Goal: Task Accomplishment & Management: Manage account settings

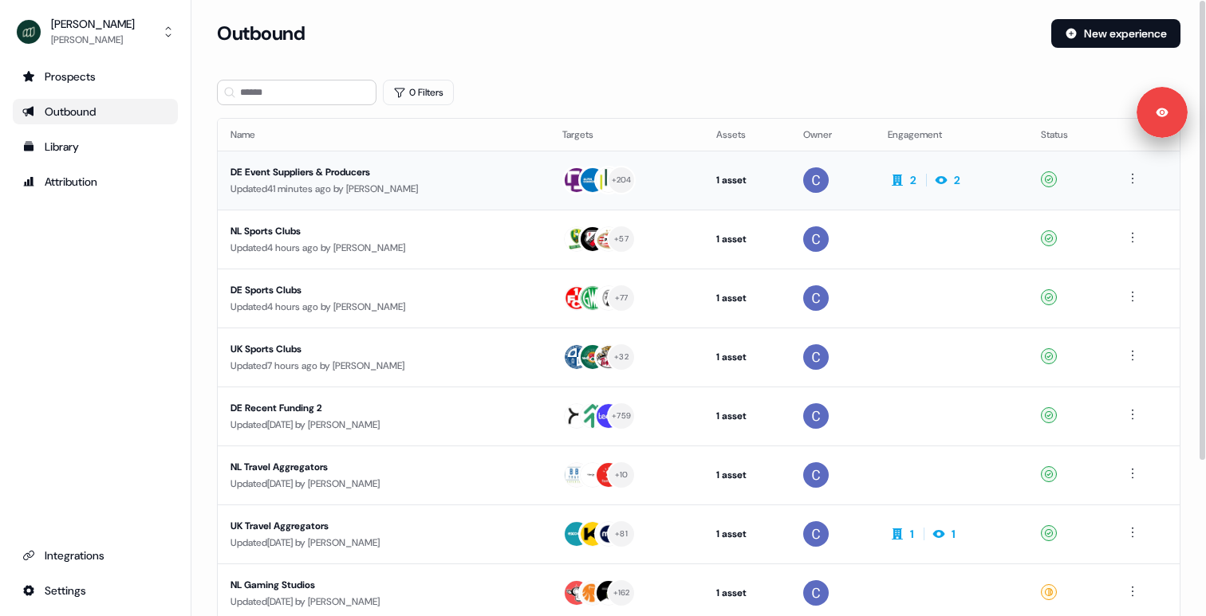
click at [432, 185] on div "Updated 41 minutes ago by Catherine Fendt" at bounding box center [383, 189] width 306 height 16
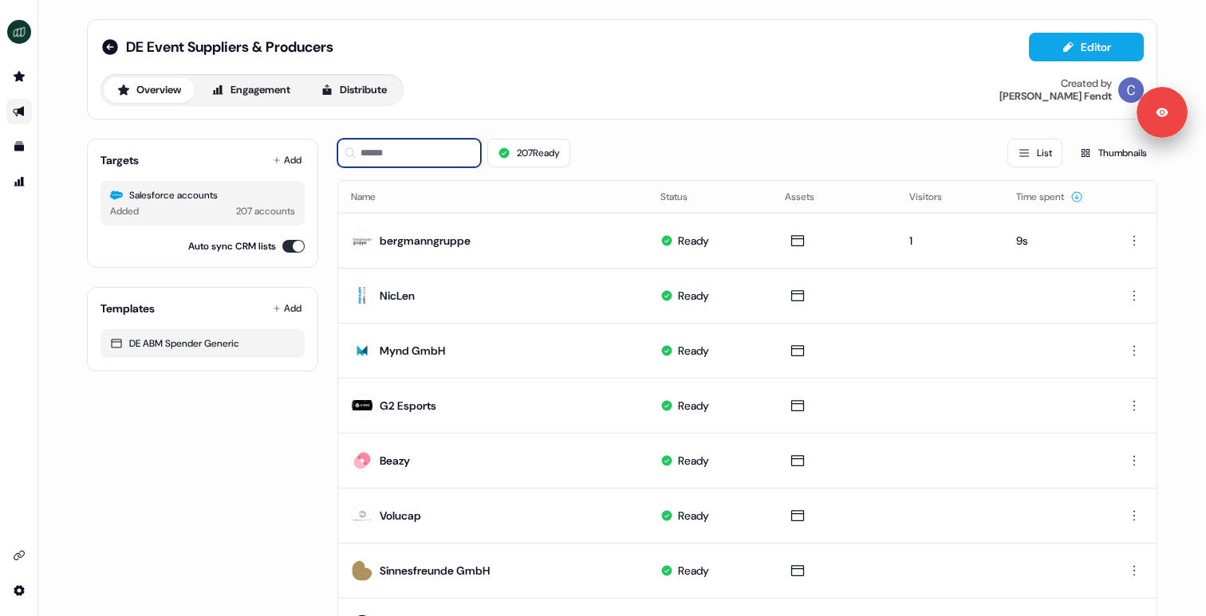
click at [368, 152] on input at bounding box center [409, 153] width 144 height 29
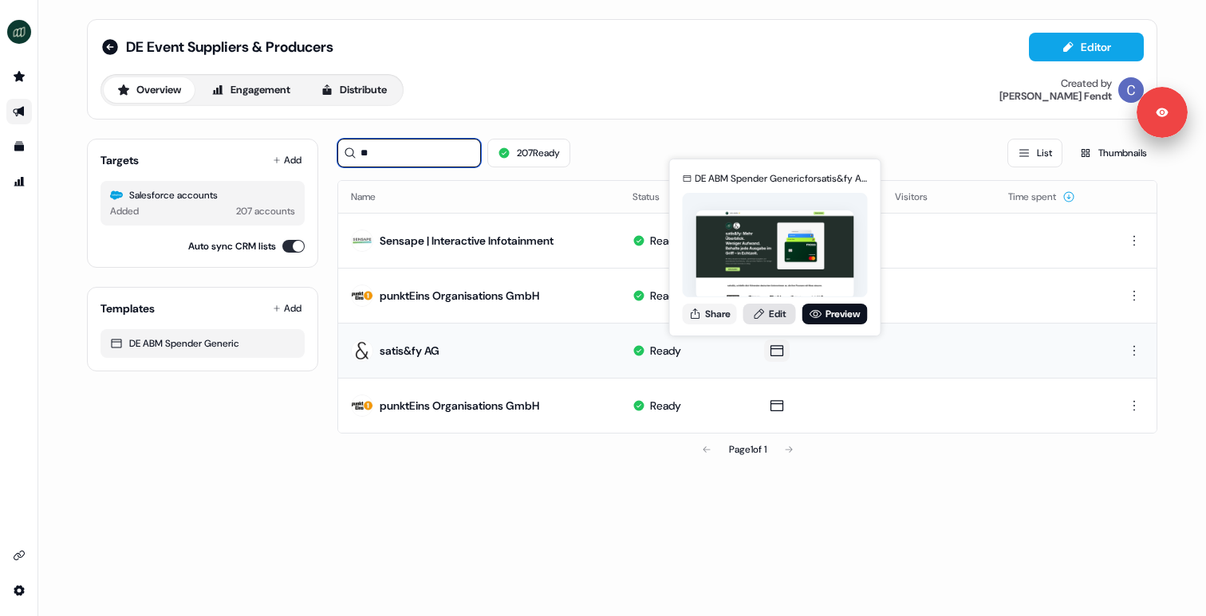
type input "**"
click at [782, 313] on link "Edit" at bounding box center [769, 314] width 53 height 21
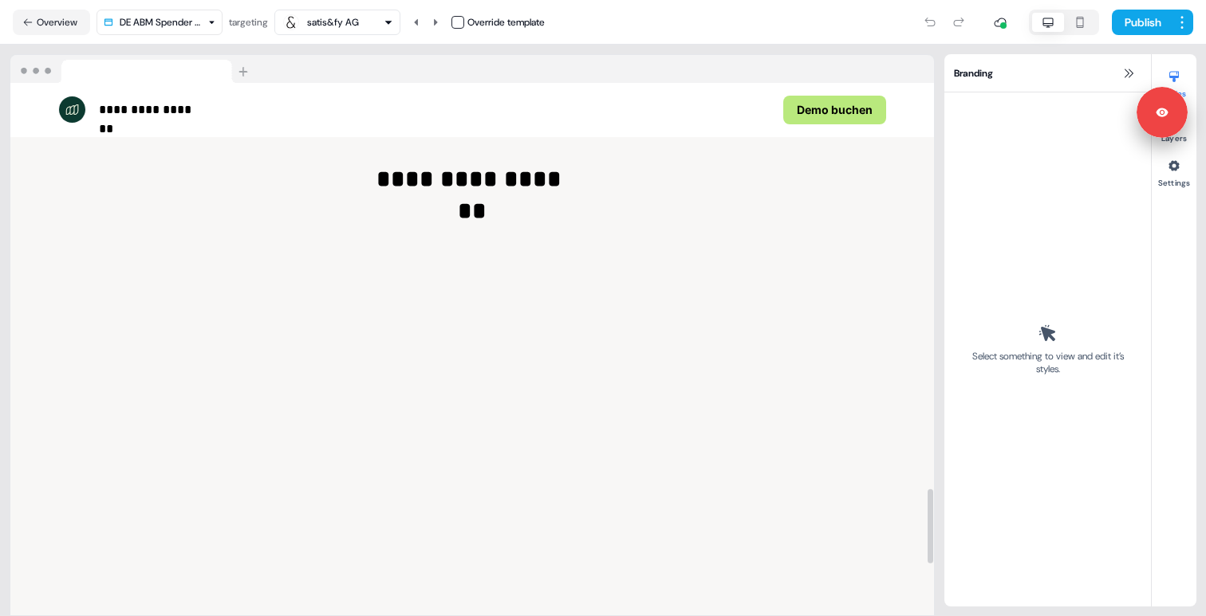
scroll to position [3168, 0]
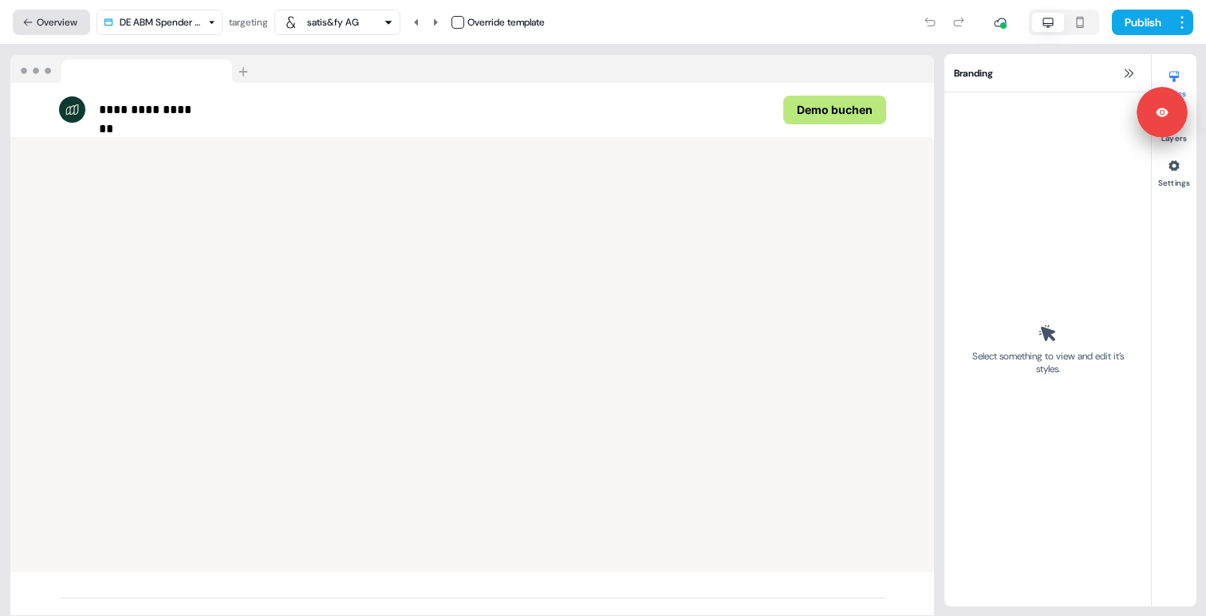
click at [78, 23] on button "Overview" at bounding box center [51, 23] width 77 height 26
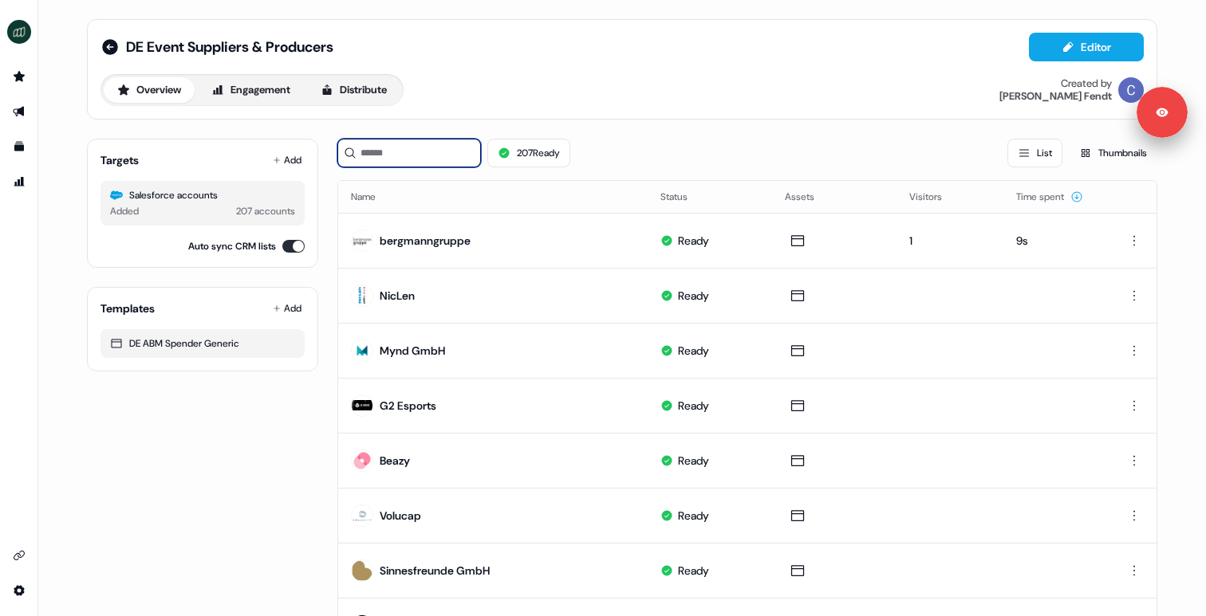
click at [366, 159] on input at bounding box center [409, 153] width 144 height 29
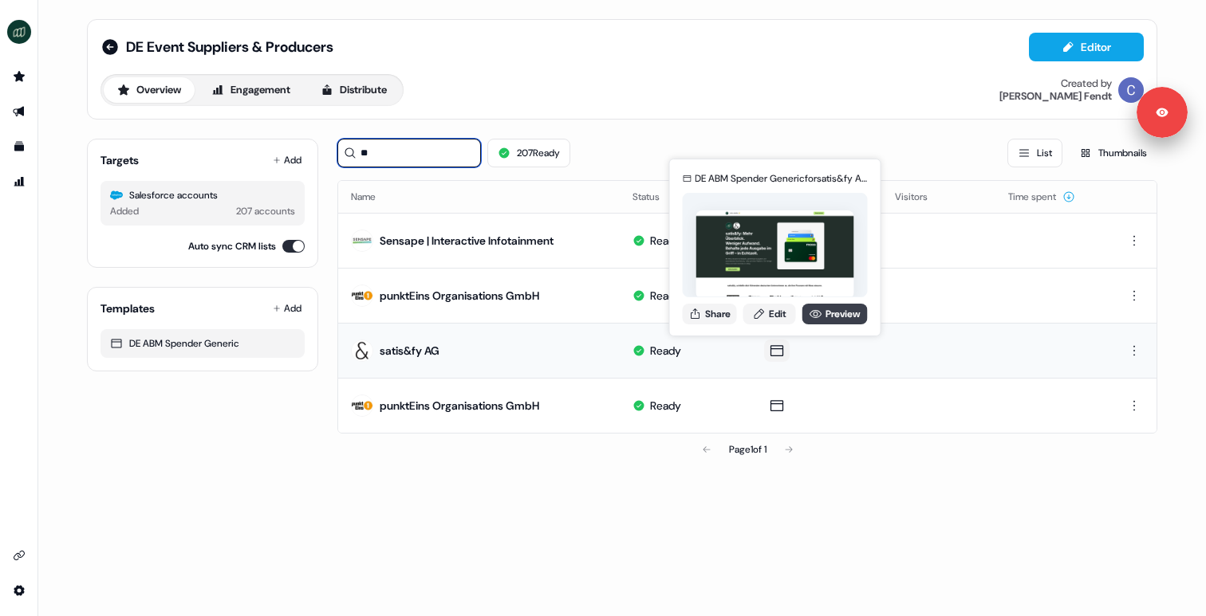
type input "**"
click at [835, 309] on link "Preview" at bounding box center [834, 314] width 65 height 21
click at [724, 313] on button "Share" at bounding box center [710, 314] width 54 height 21
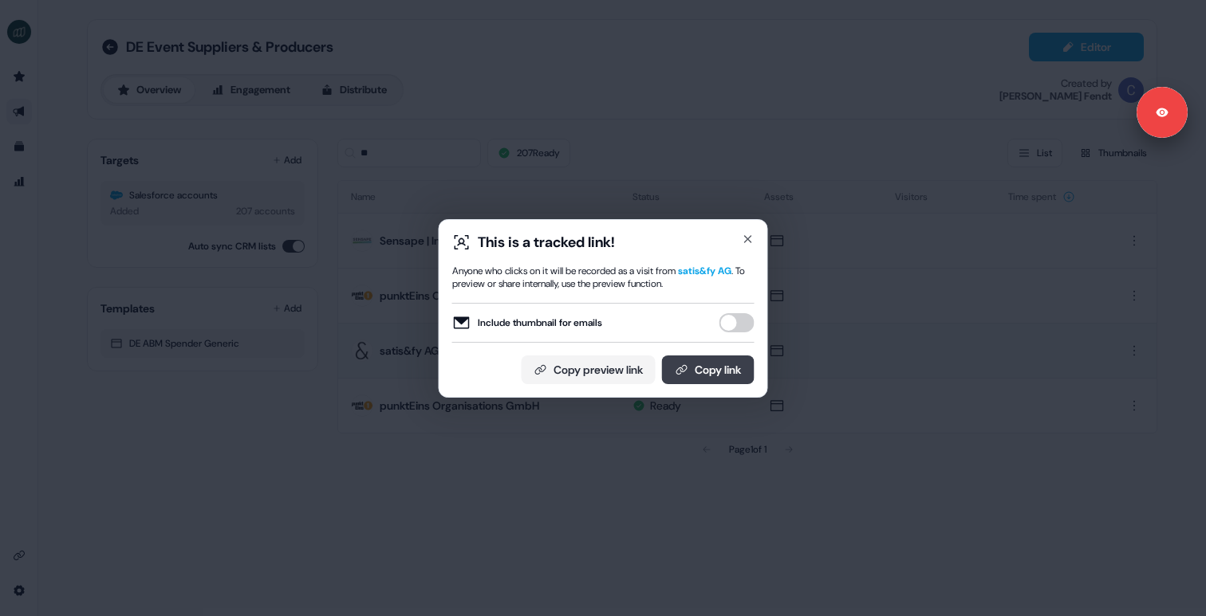
click at [681, 367] on icon at bounding box center [681, 370] width 13 height 13
click at [758, 237] on div "This is a tracked link! Anyone who clicks on it will be recorded as a visit fro…" at bounding box center [603, 308] width 329 height 179
click at [751, 238] on icon "button" at bounding box center [748, 239] width 13 height 13
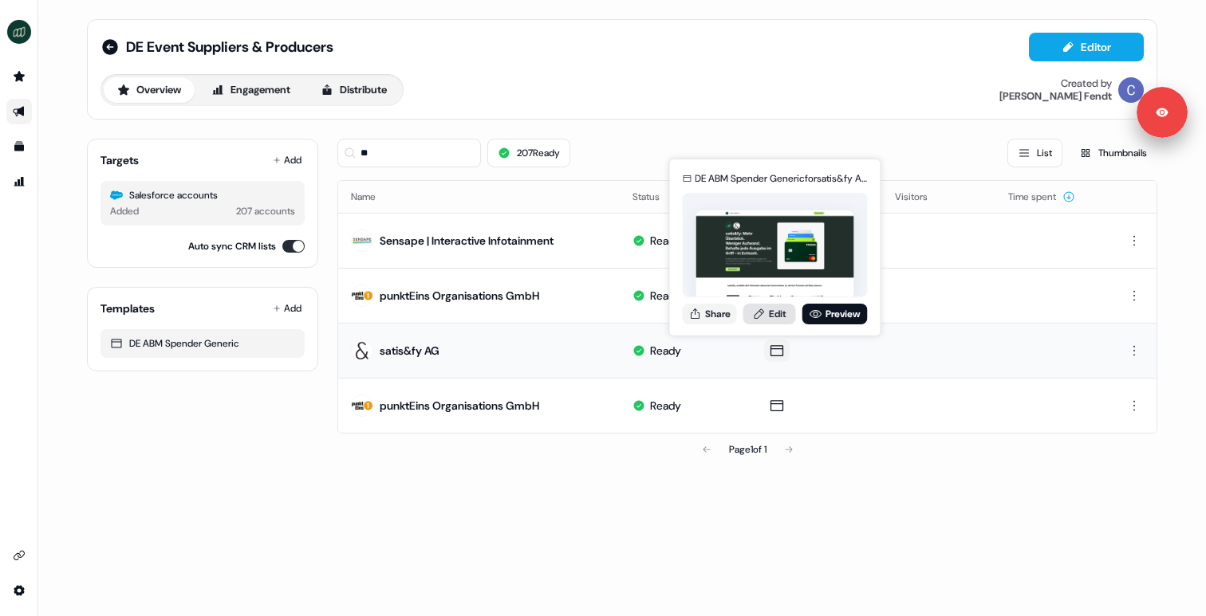
click at [763, 313] on icon at bounding box center [759, 314] width 13 height 13
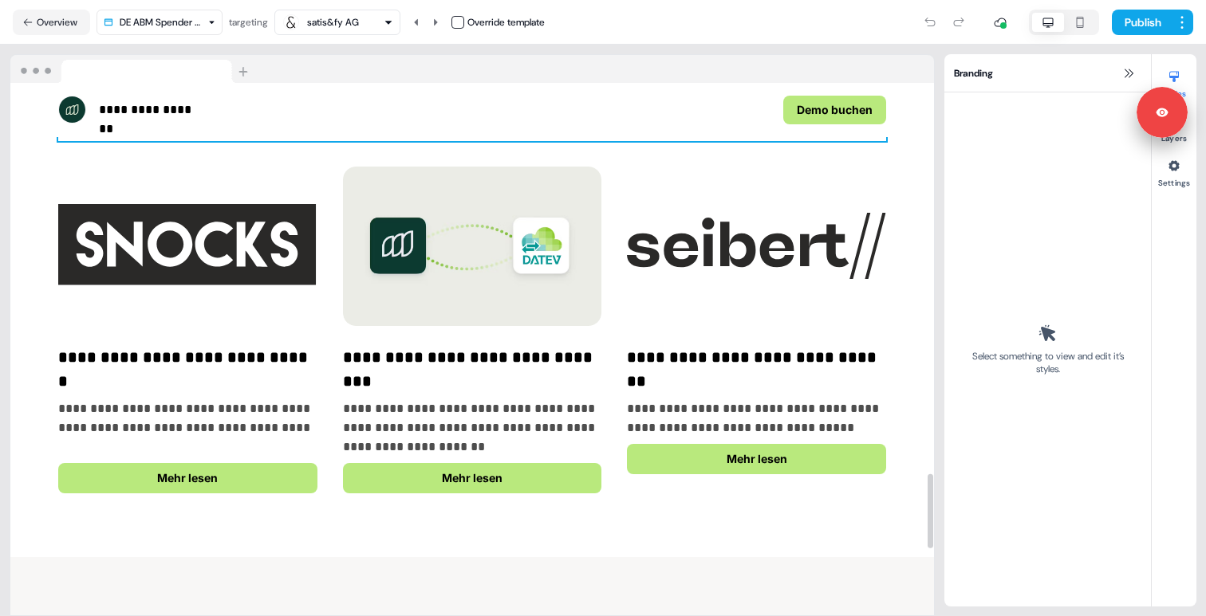
scroll to position [3139, 0]
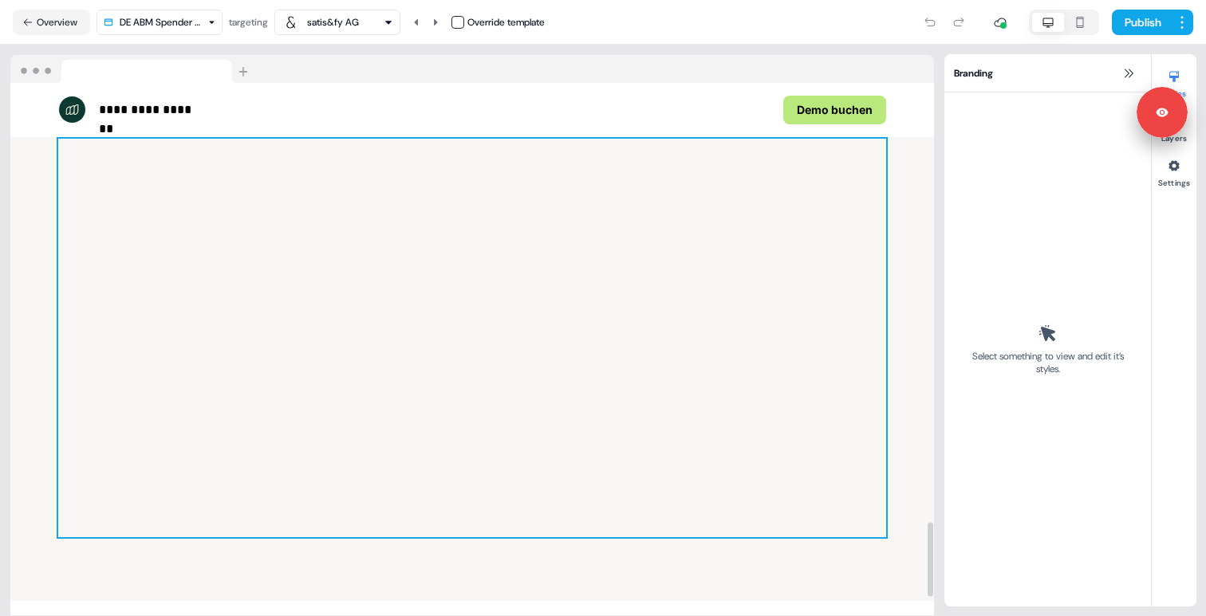
click at [459, 388] on div at bounding box center [472, 338] width 828 height 399
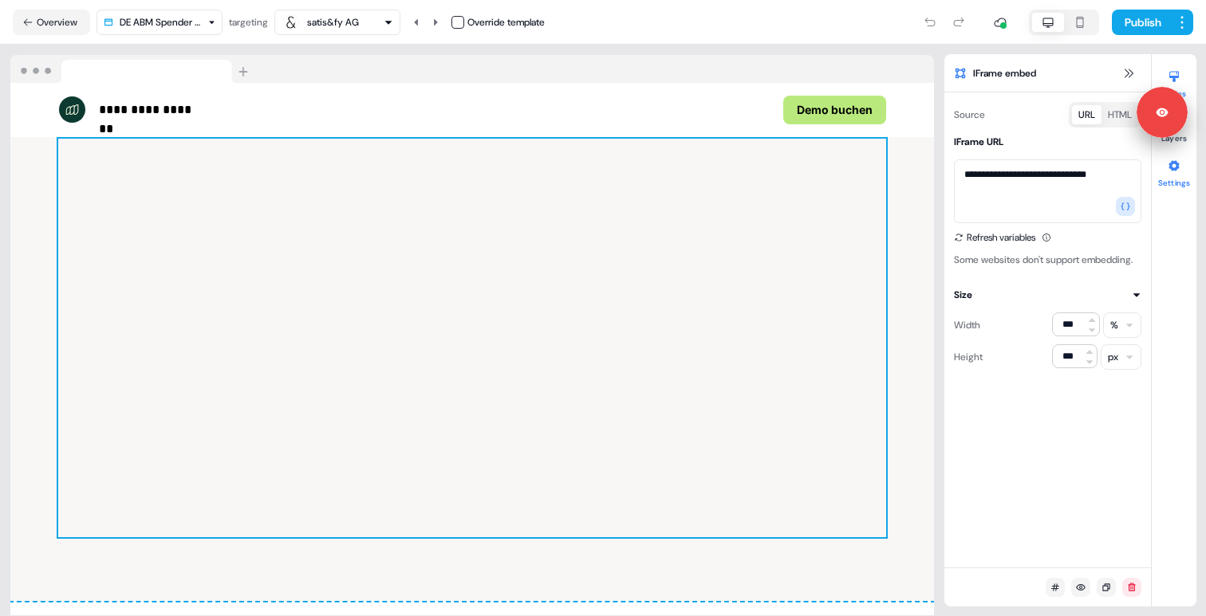
click at [1170, 162] on icon at bounding box center [1174, 165] width 13 height 13
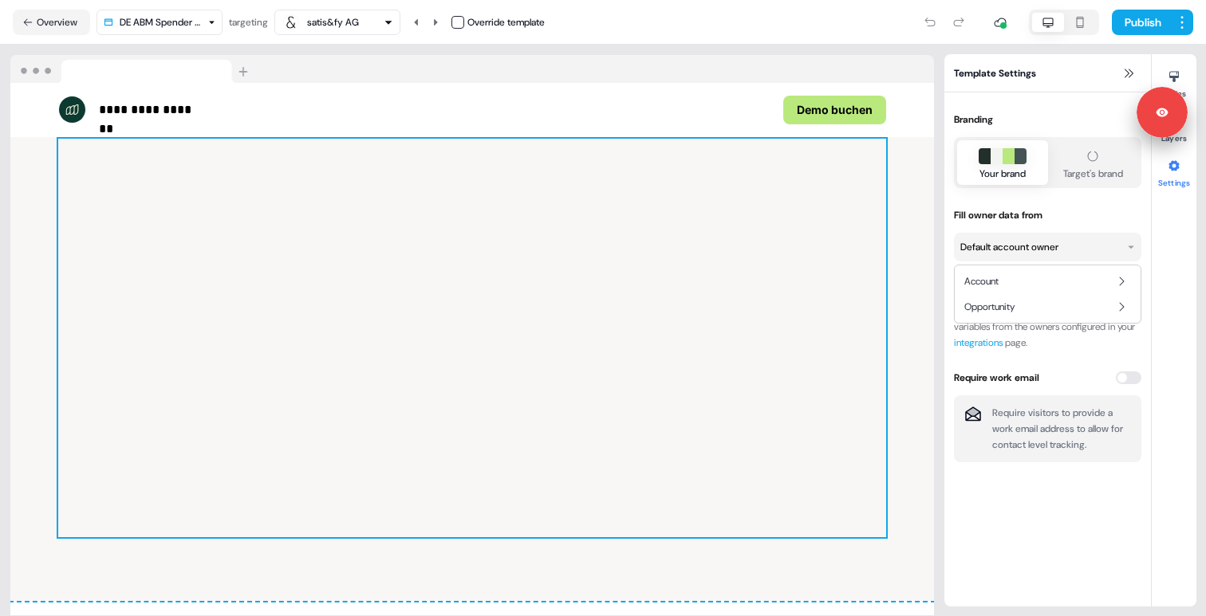
click at [1059, 250] on html "**********" at bounding box center [603, 308] width 1206 height 616
click at [1019, 284] on div "Account" at bounding box center [1047, 282] width 179 height 26
click at [927, 284] on div "Default account owner" at bounding box center [891, 282] width 101 height 26
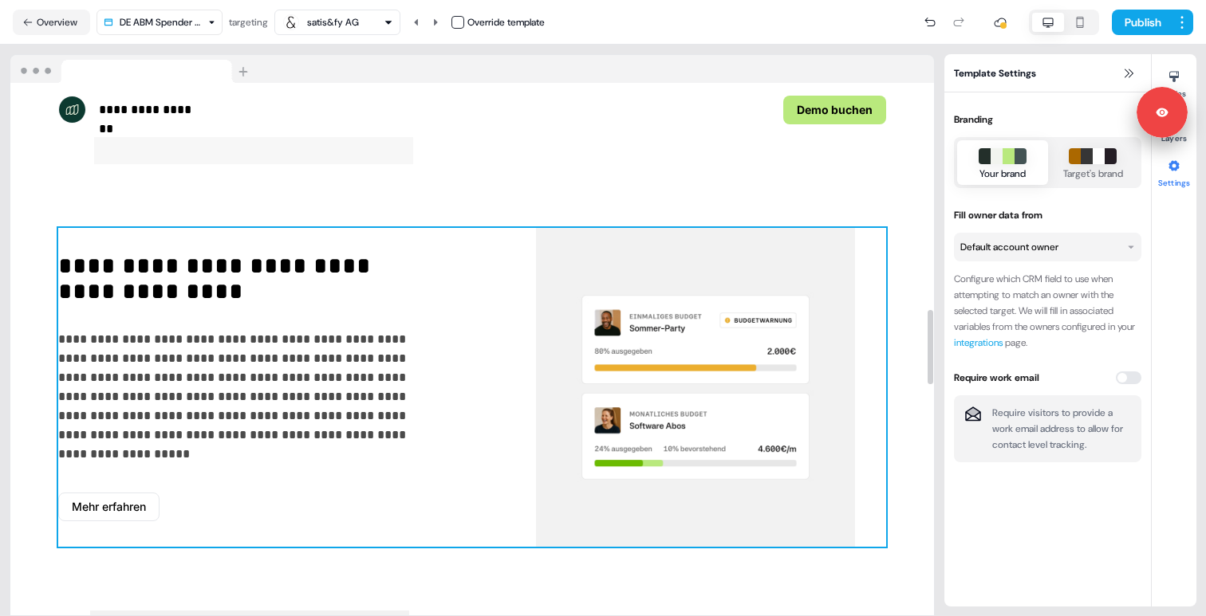
scroll to position [1619, 0]
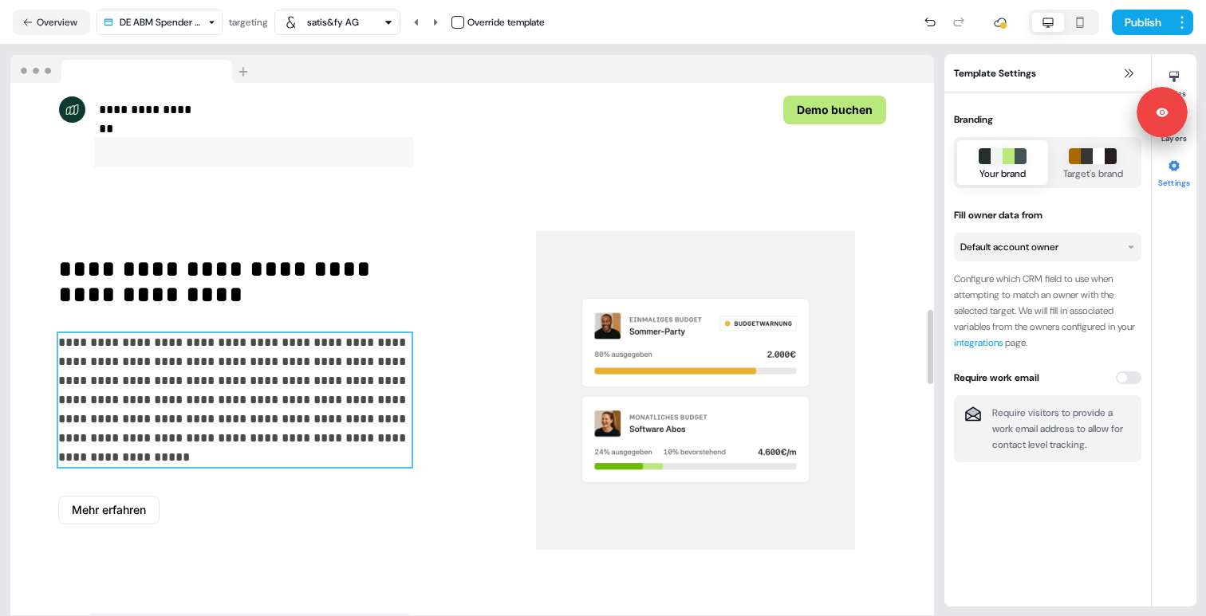
click at [299, 443] on p "**********" at bounding box center [234, 400] width 353 height 134
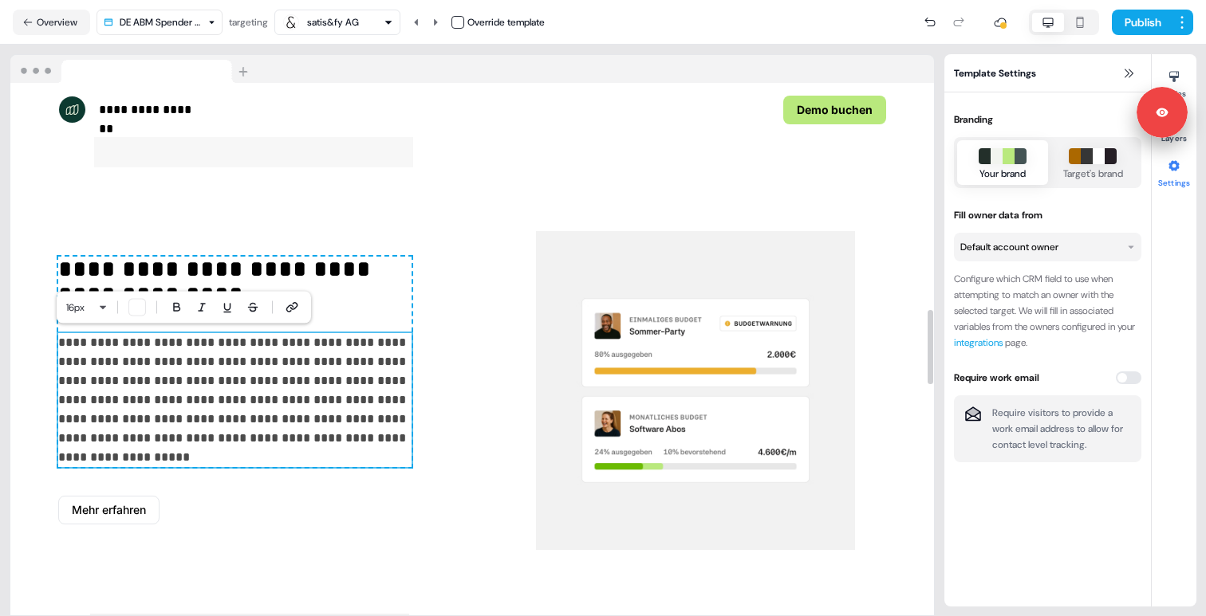
click at [229, 461] on p "**********" at bounding box center [234, 400] width 353 height 134
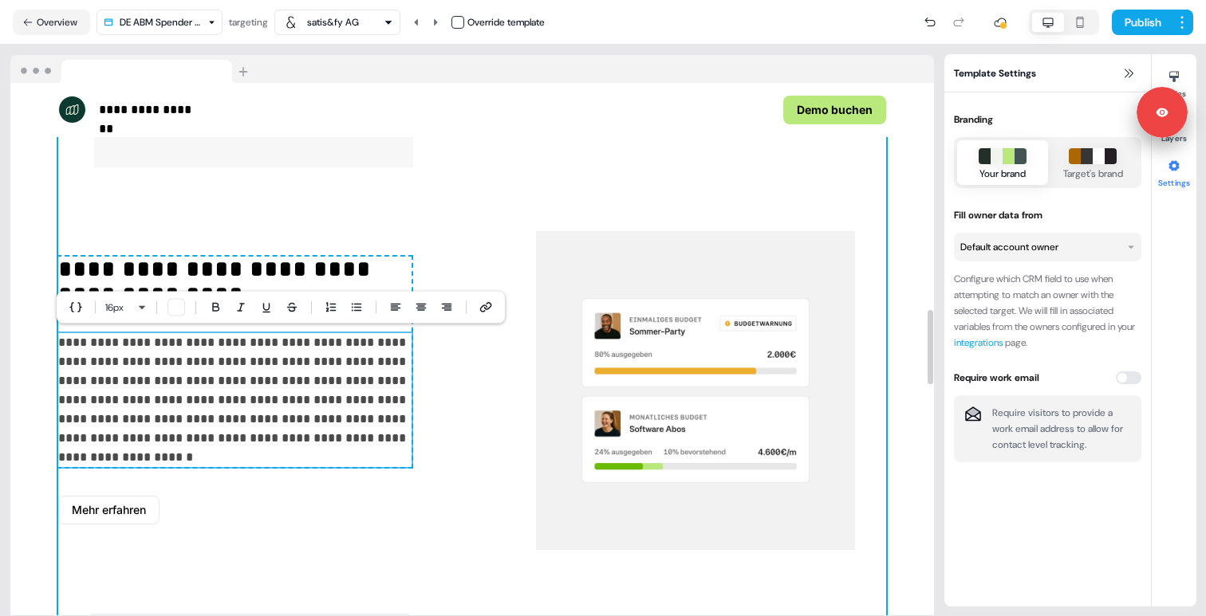
click at [270, 555] on div "**********" at bounding box center [472, 390] width 828 height 1085
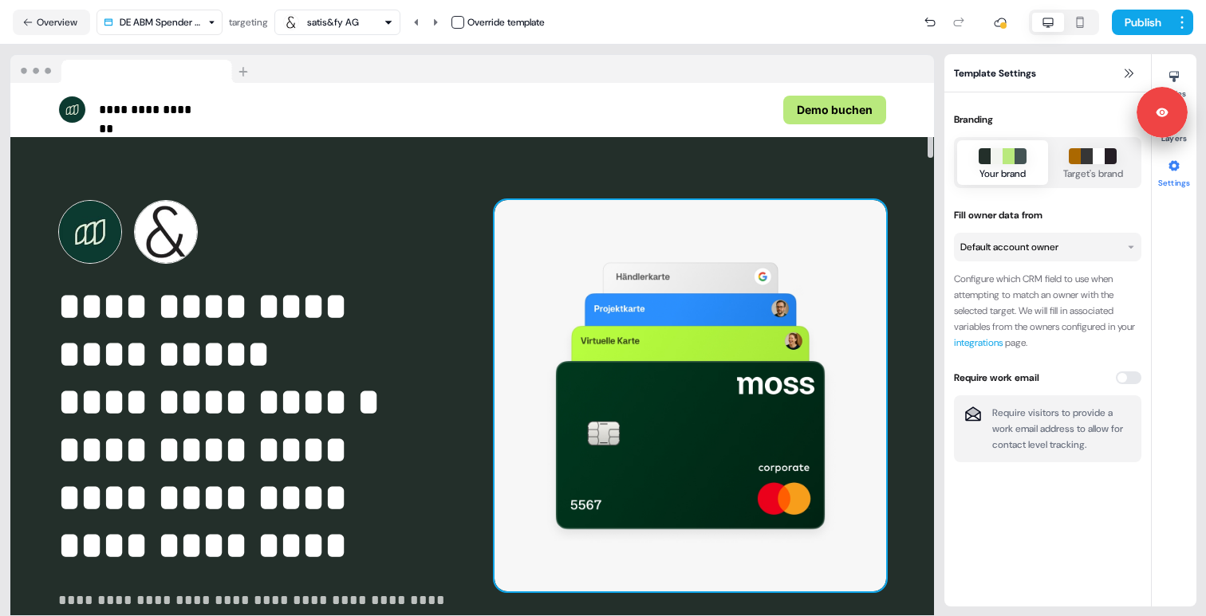
scroll to position [0, 0]
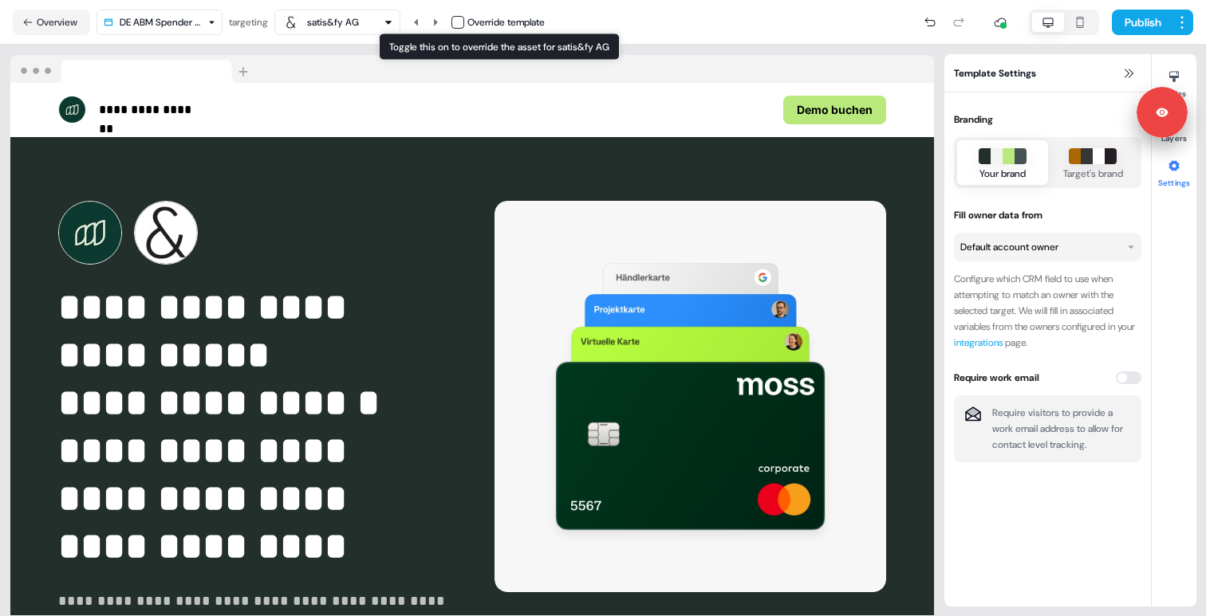
click at [459, 24] on button "button" at bounding box center [457, 22] width 13 height 13
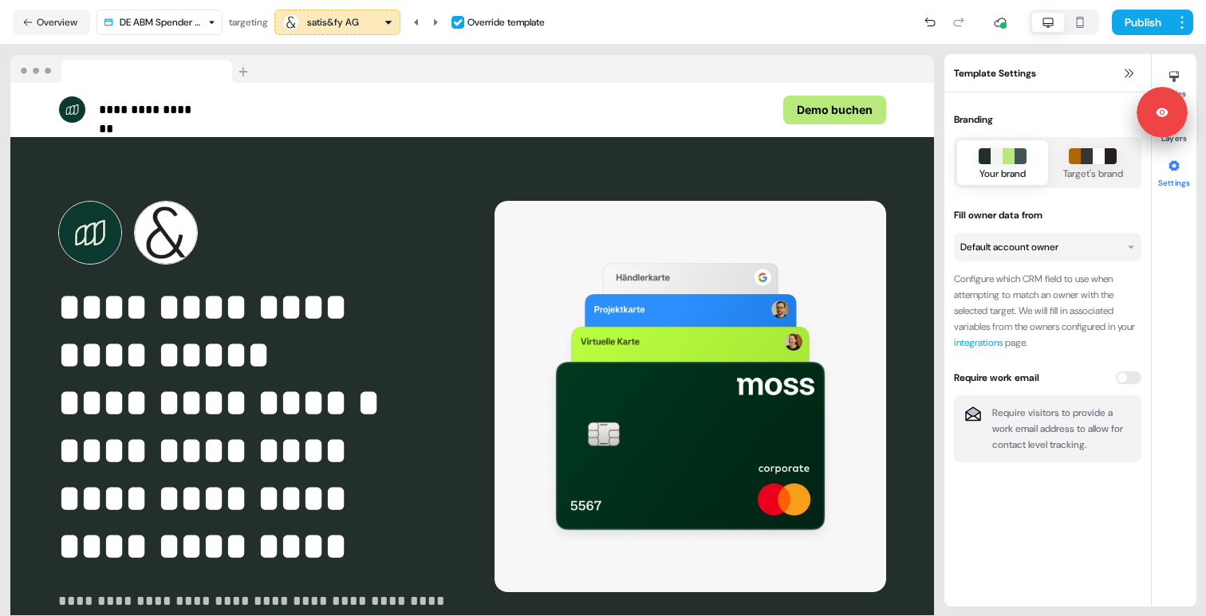
click at [459, 24] on button "button" at bounding box center [457, 22] width 13 height 13
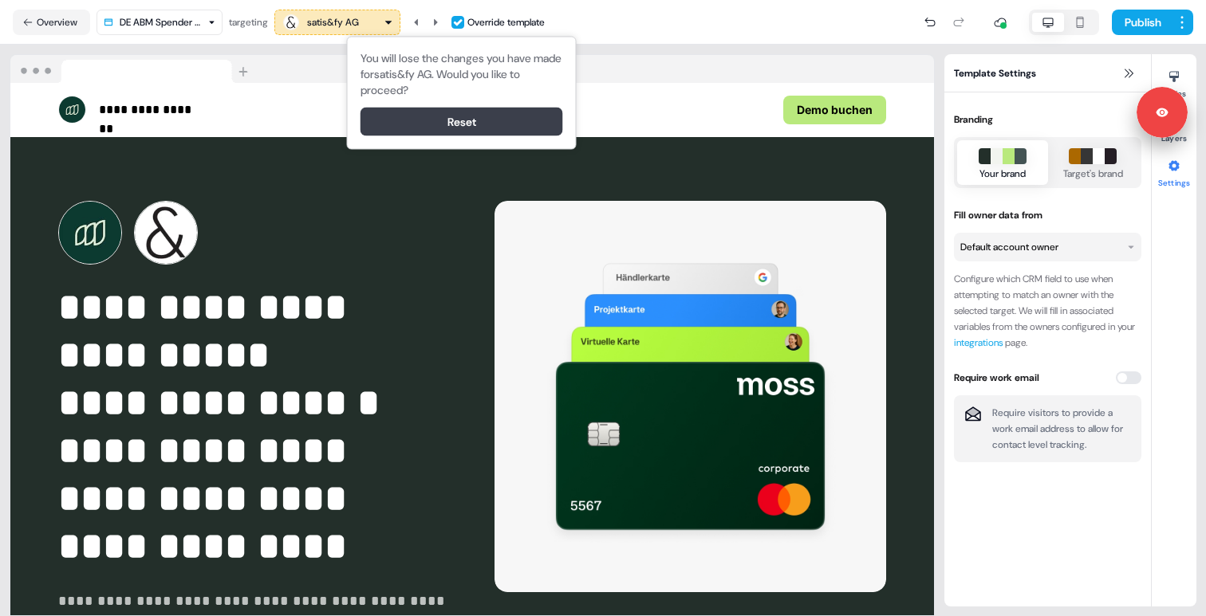
click at [458, 115] on button "Reset" at bounding box center [461, 122] width 203 height 29
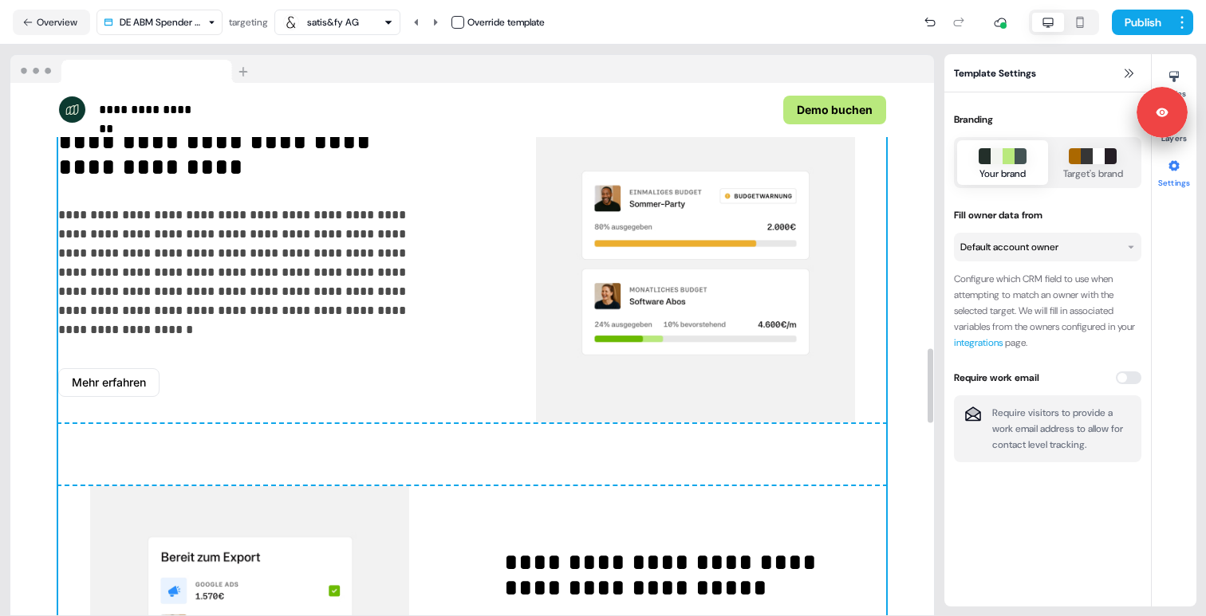
scroll to position [1663, 0]
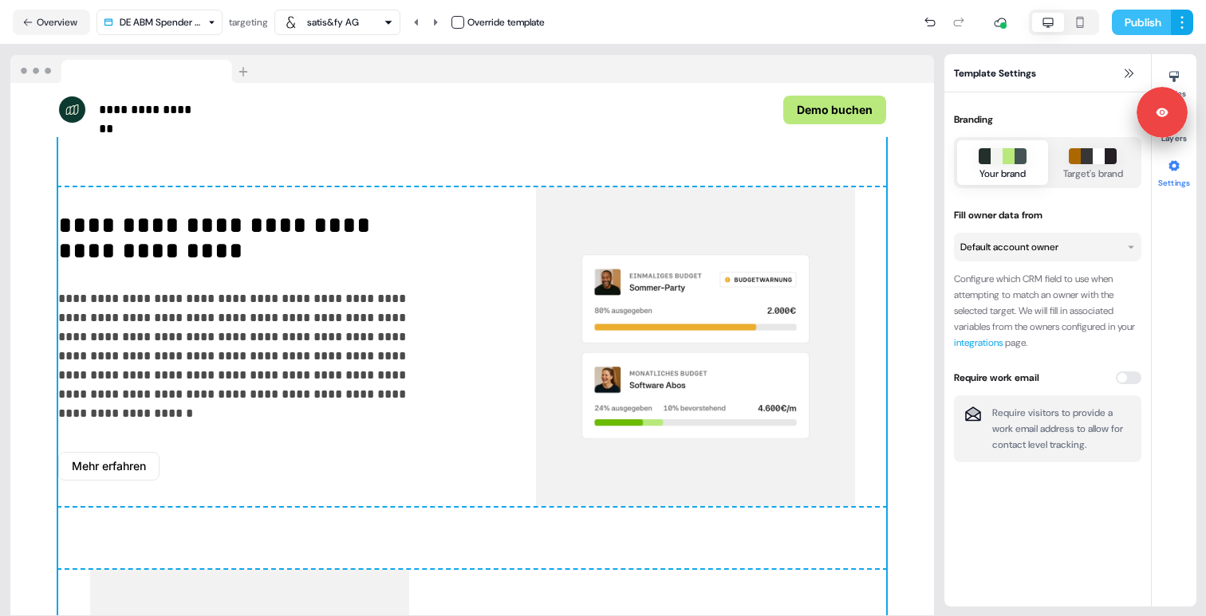
click at [1136, 23] on button "Publish" at bounding box center [1141, 23] width 59 height 26
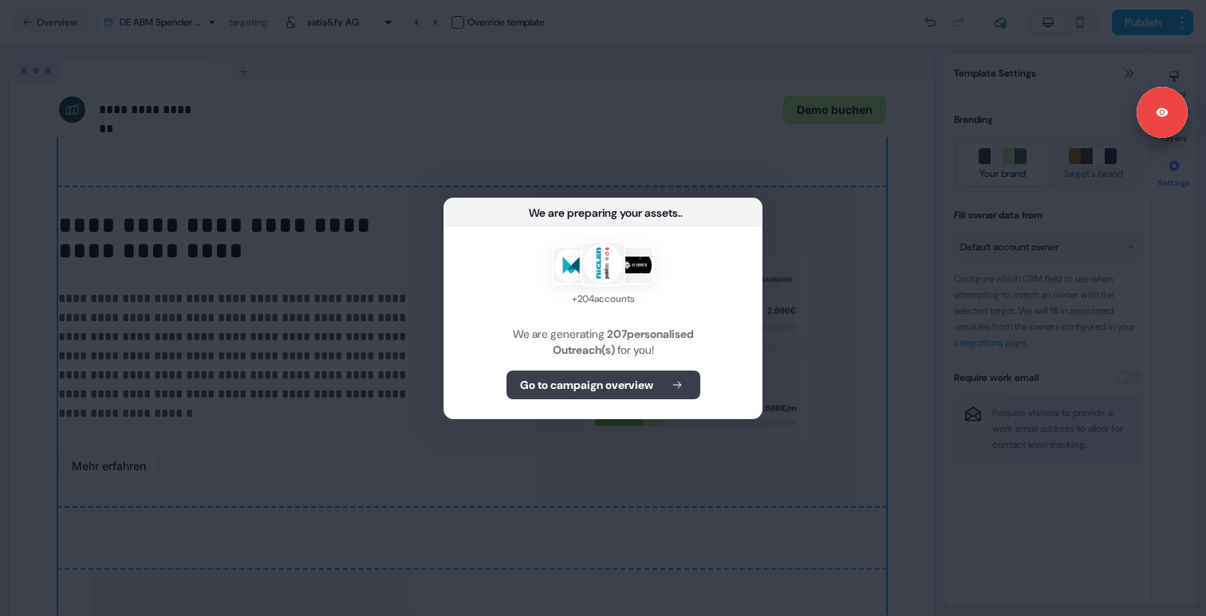
click at [647, 392] on b "Go to campaign overview" at bounding box center [586, 385] width 133 height 16
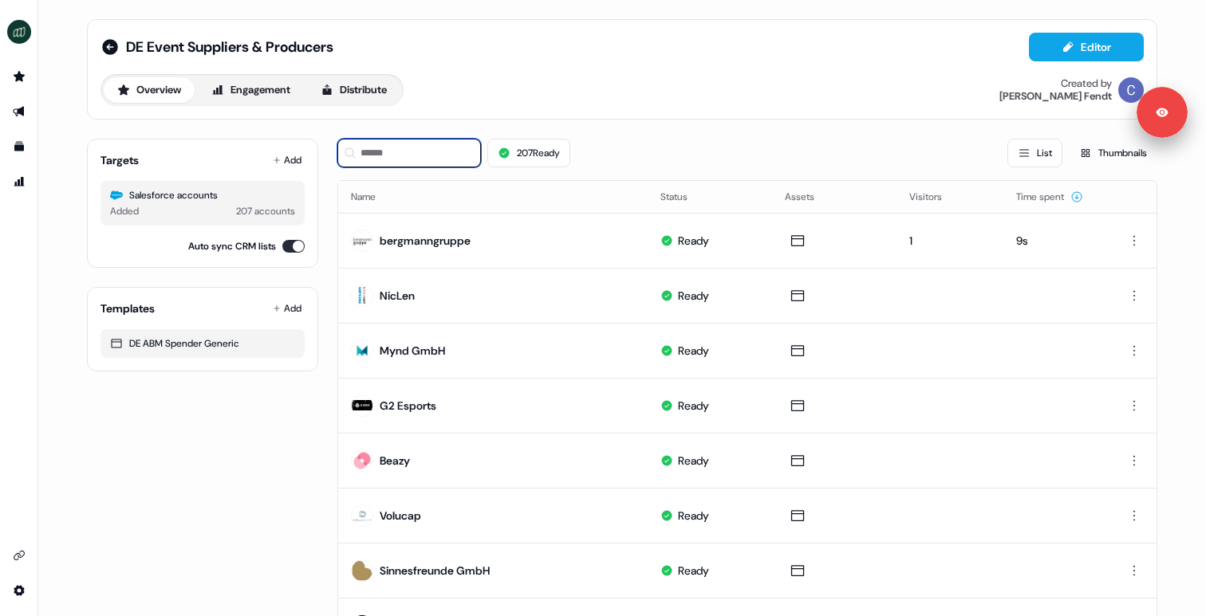
click at [439, 163] on input at bounding box center [409, 153] width 144 height 29
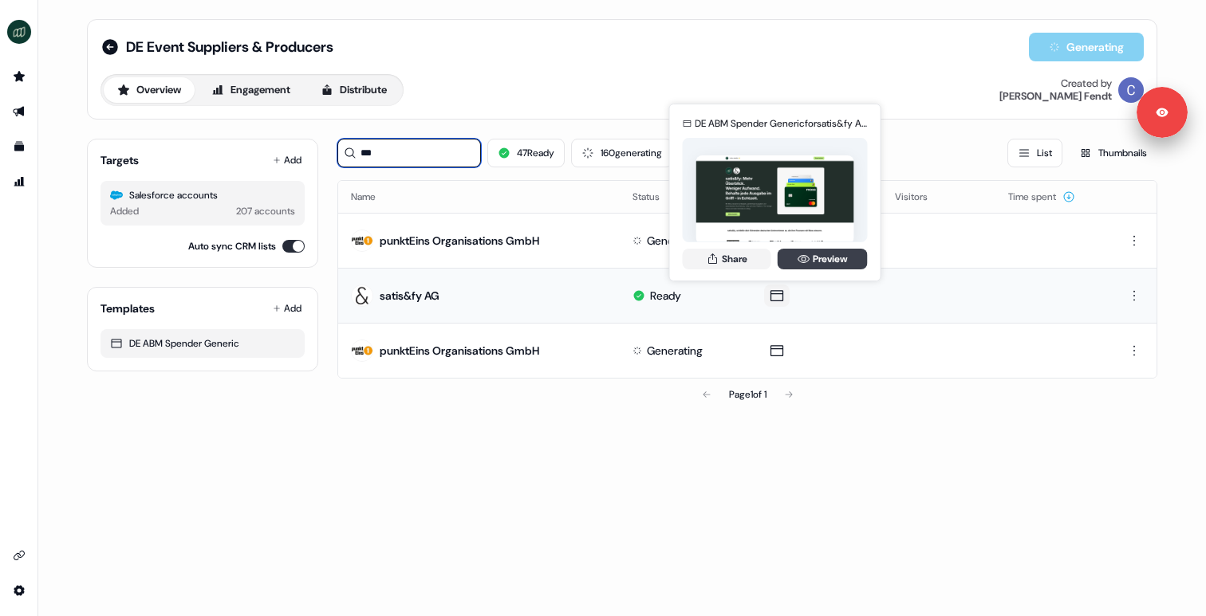
type input "***"
click at [814, 256] on link "Preview" at bounding box center [823, 259] width 90 height 21
click at [813, 253] on link "Preview" at bounding box center [823, 259] width 90 height 21
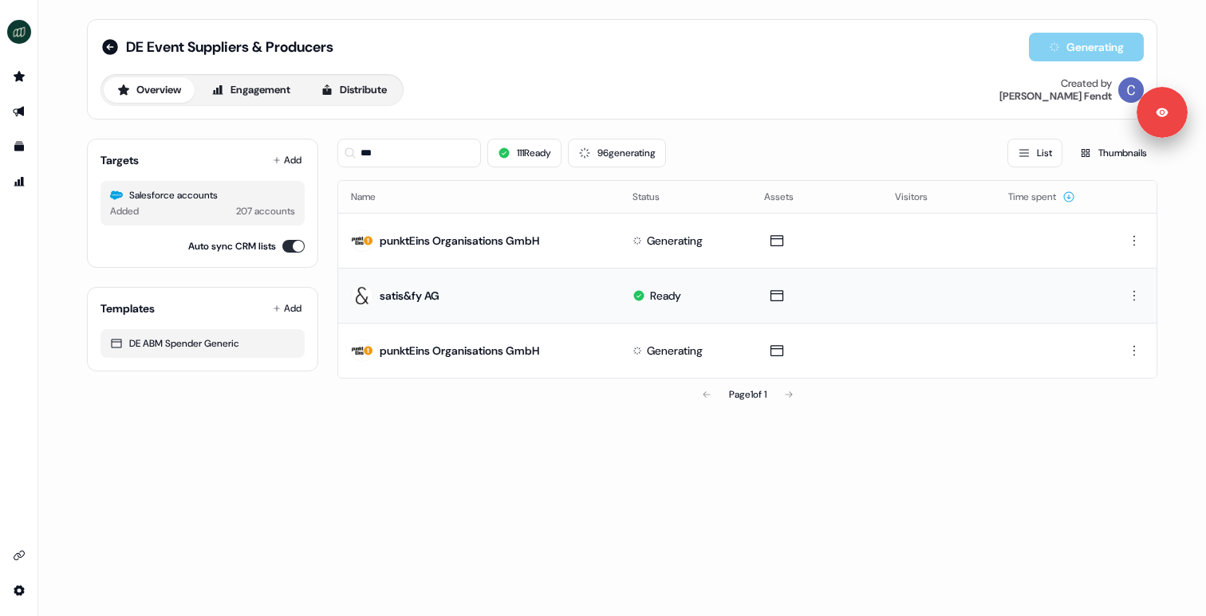
click at [617, 506] on div "DE Event Suppliers & Producers Generating Overview Engagement Distribute Create…" at bounding box center [622, 308] width 1168 height 616
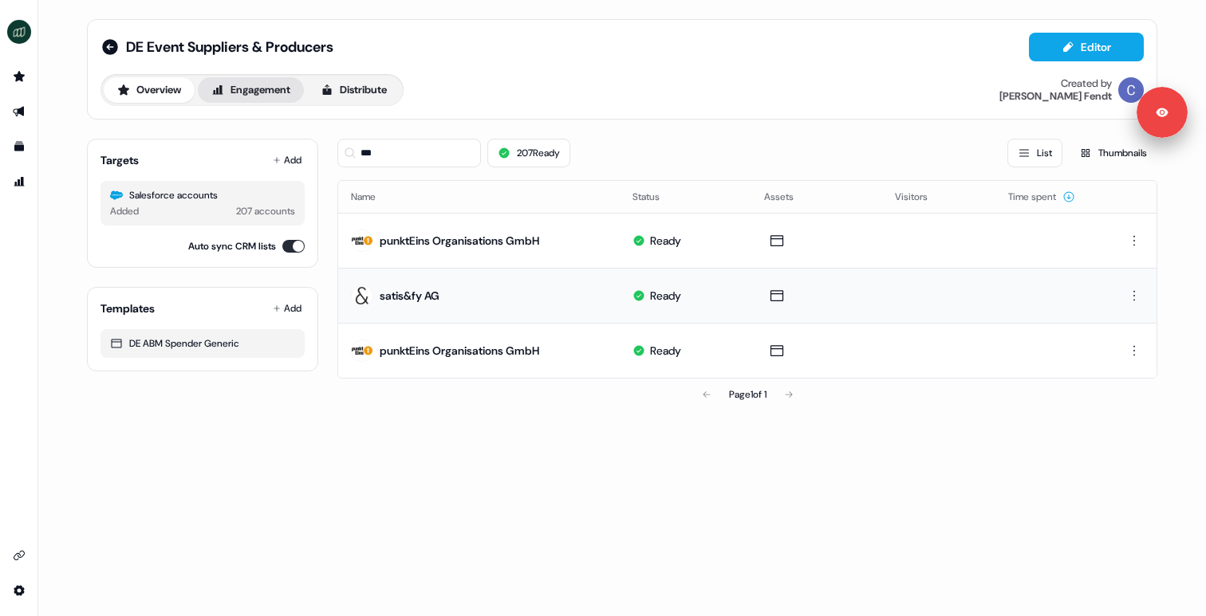
click at [280, 85] on button "Engagement" at bounding box center [251, 90] width 106 height 26
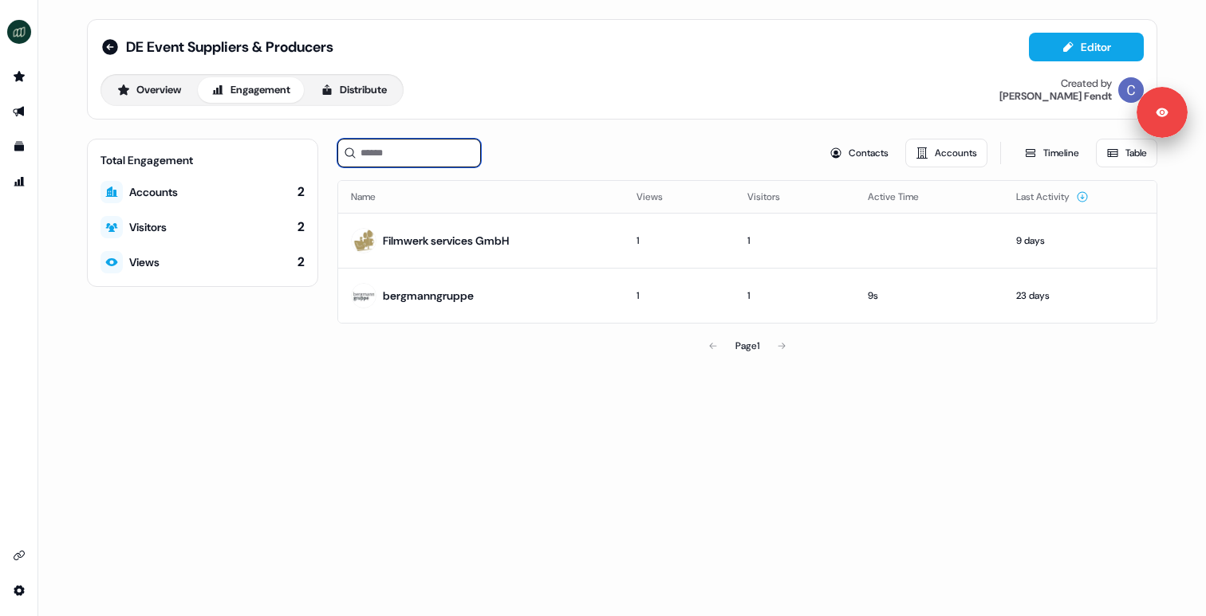
click at [404, 155] on input at bounding box center [409, 153] width 144 height 29
click at [179, 93] on button "Overview" at bounding box center [149, 90] width 91 height 26
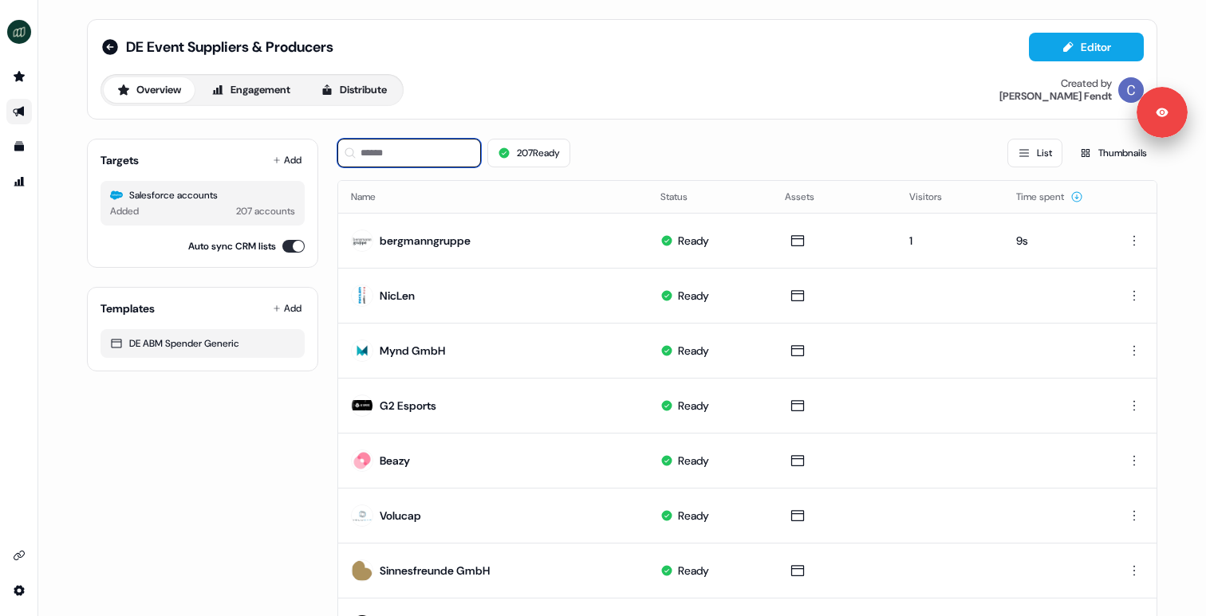
click at [446, 162] on input at bounding box center [409, 153] width 144 height 29
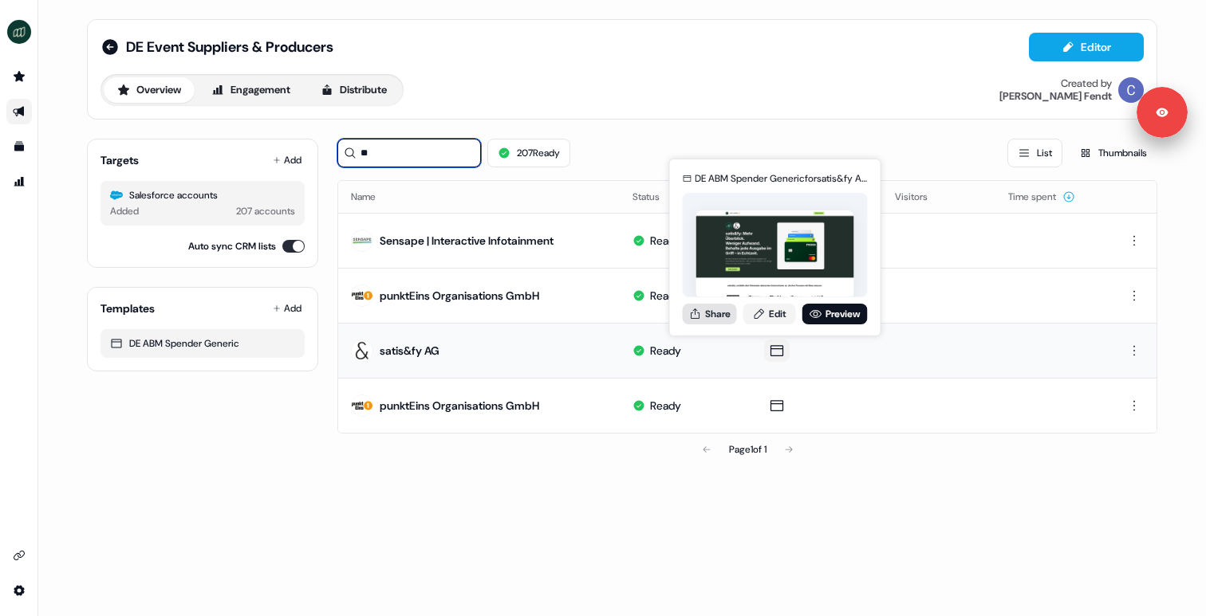
type input "**"
click at [696, 313] on icon at bounding box center [695, 314] width 13 height 13
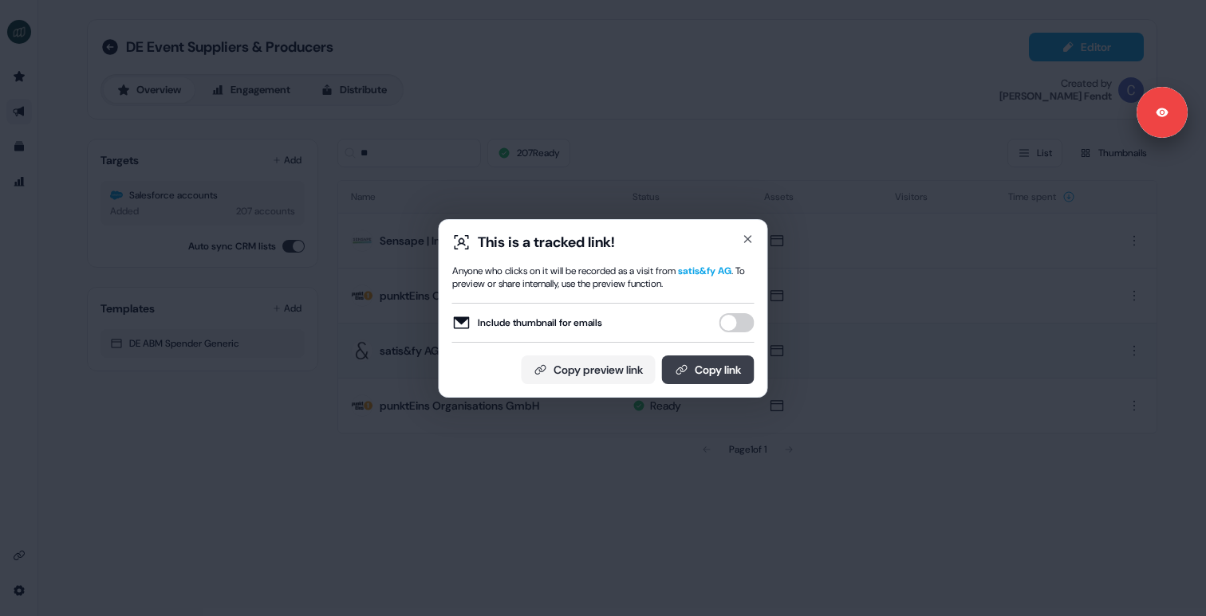
click at [706, 371] on button "Copy link" at bounding box center [708, 370] width 93 height 29
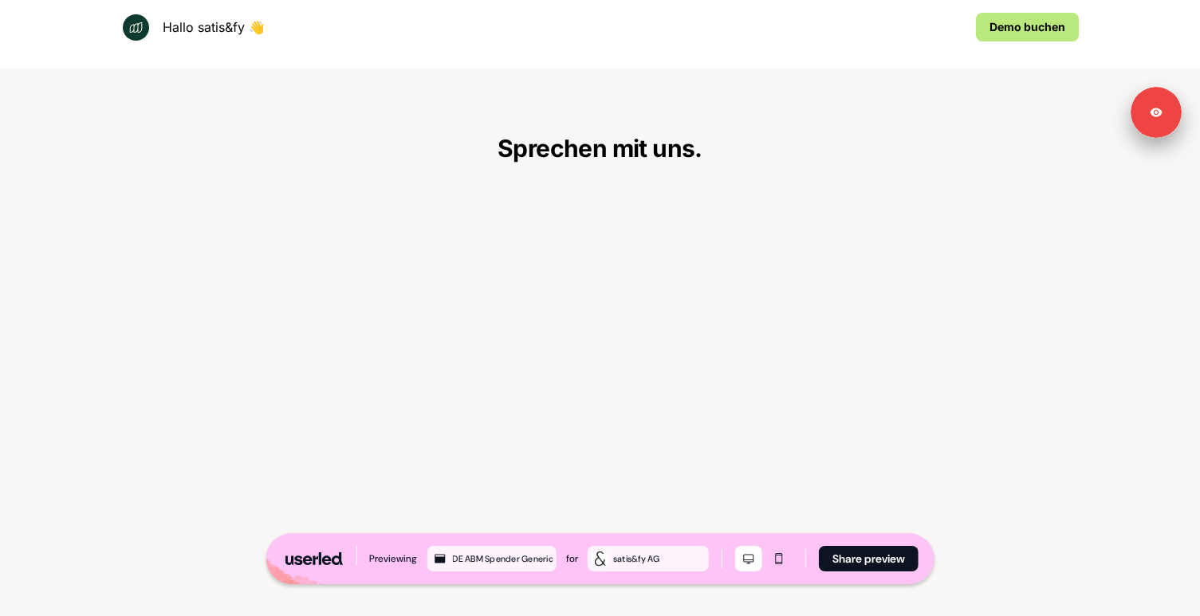
scroll to position [3055, 0]
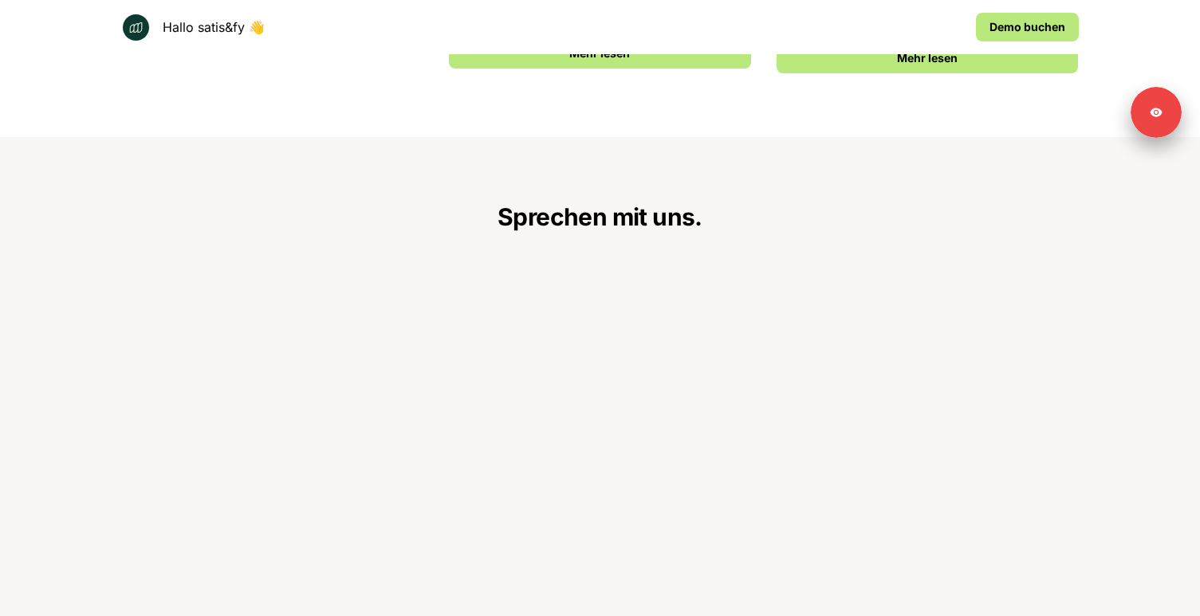
scroll to position [3055, 0]
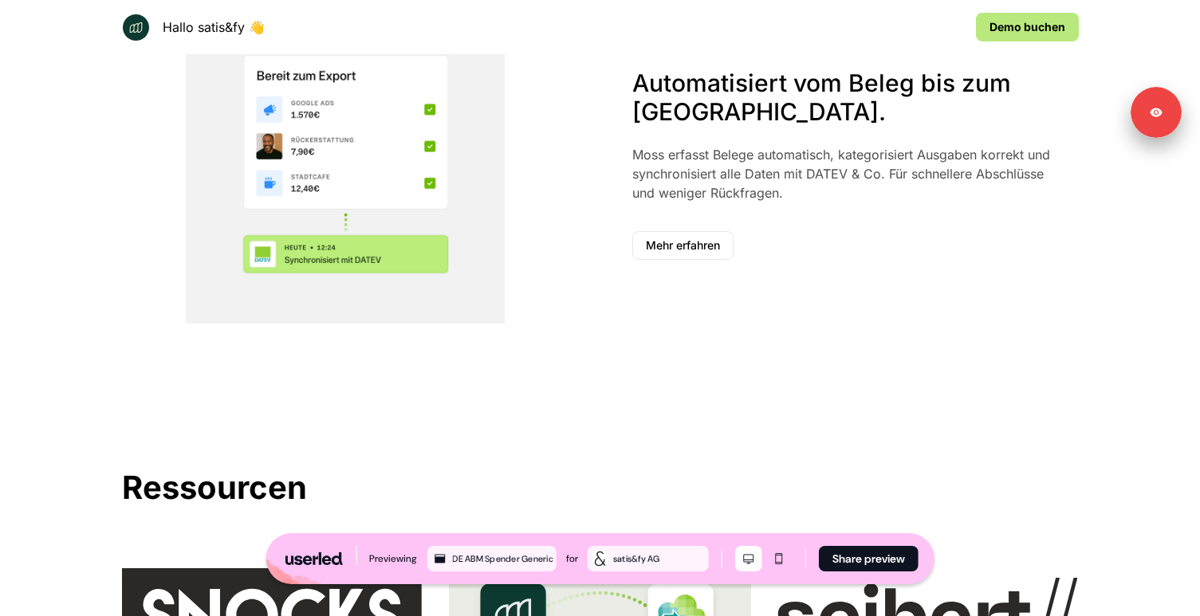
scroll to position [1533, 0]
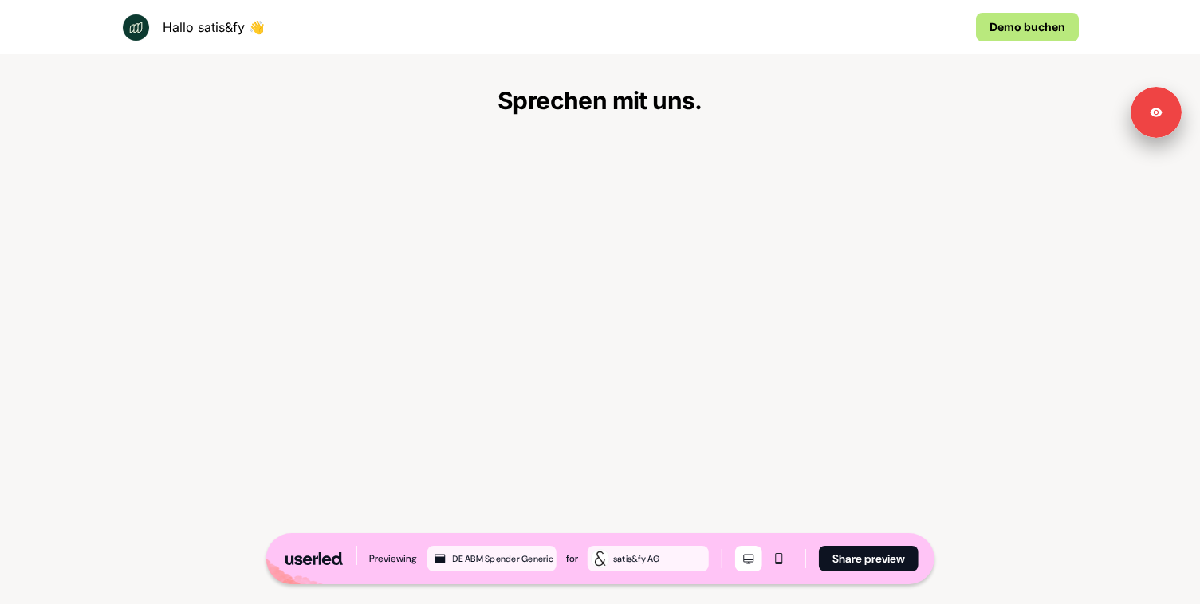
scroll to position [3055, 0]
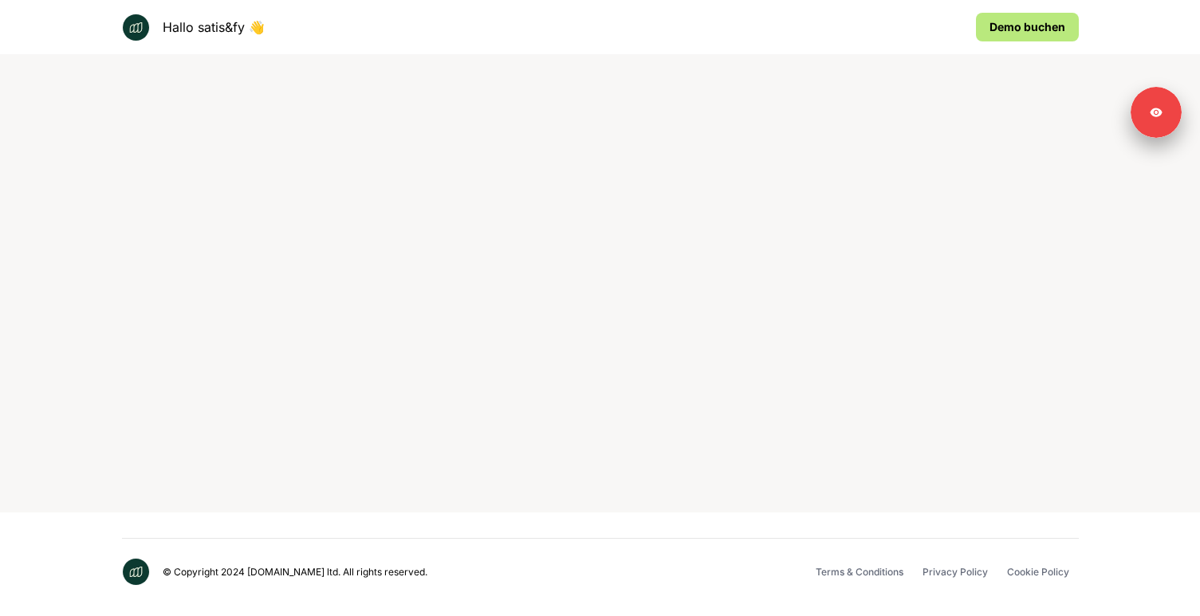
scroll to position [3055, 0]
